Goal: Task Accomplishment & Management: Use online tool/utility

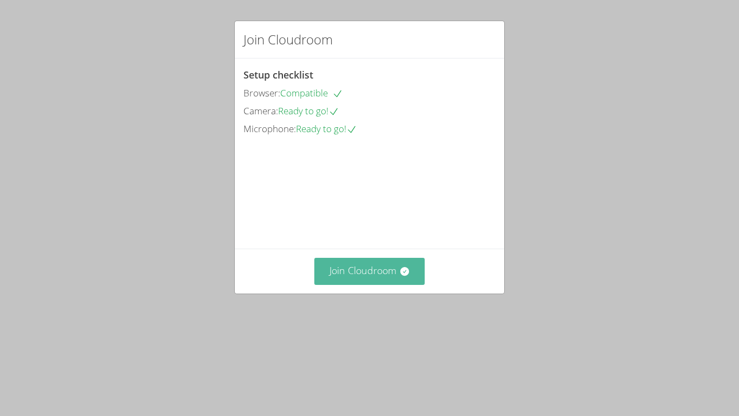
click at [386, 284] on button "Join Cloudroom" at bounding box center [369, 271] width 111 height 27
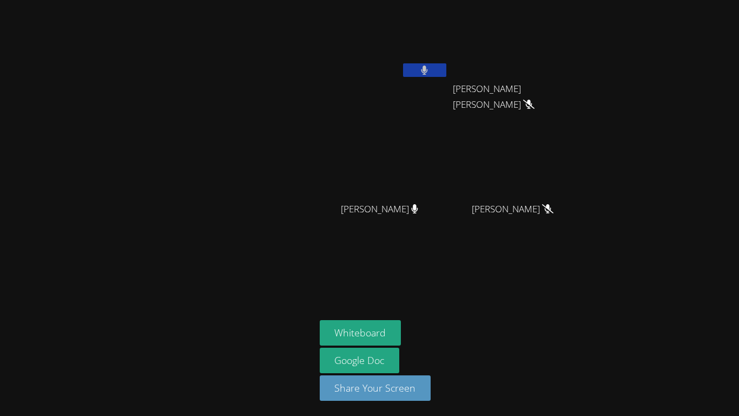
click at [431, 72] on button at bounding box center [424, 70] width 43 height 14
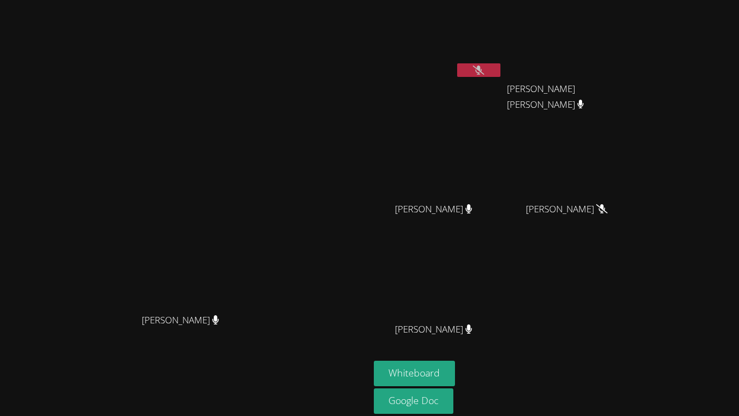
click at [484, 72] on icon at bounding box center [478, 69] width 11 height 9
click at [500, 68] on button at bounding box center [478, 70] width 43 height 14
click at [456, 362] on button "Whiteboard" at bounding box center [415, 372] width 82 height 25
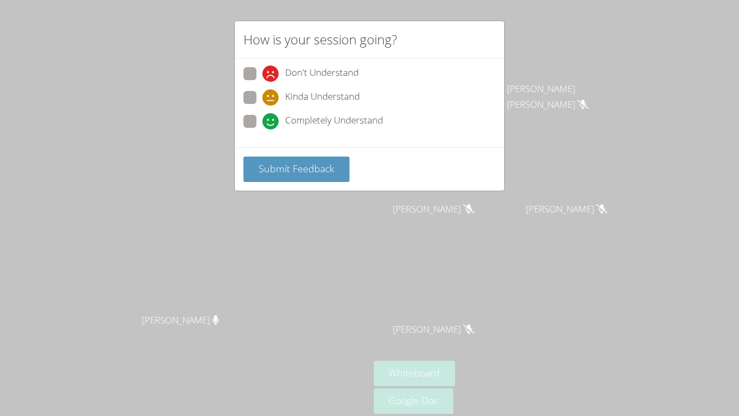
click at [262, 129] on span at bounding box center [262, 129] width 0 height 0
click at [262, 121] on input "Completely Understand" at bounding box center [266, 119] width 9 height 9
radio input "true"
click at [291, 164] on span "Submit Feedback" at bounding box center [297, 168] width 76 height 13
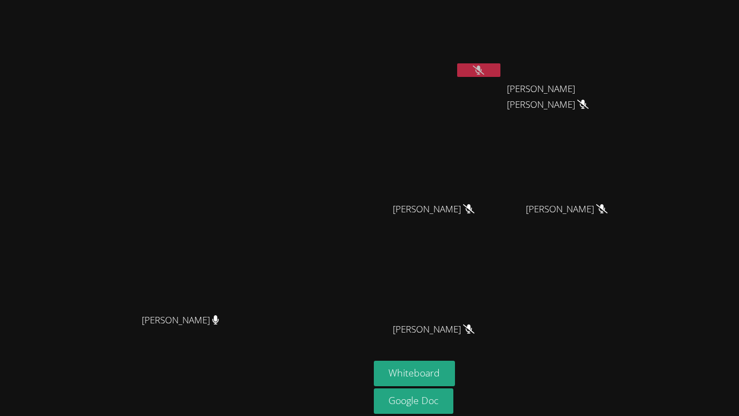
click at [484, 69] on icon at bounding box center [478, 69] width 11 height 9
click at [482, 69] on icon at bounding box center [479, 69] width 6 height 9
